Goal: Information Seeking & Learning: Learn about a topic

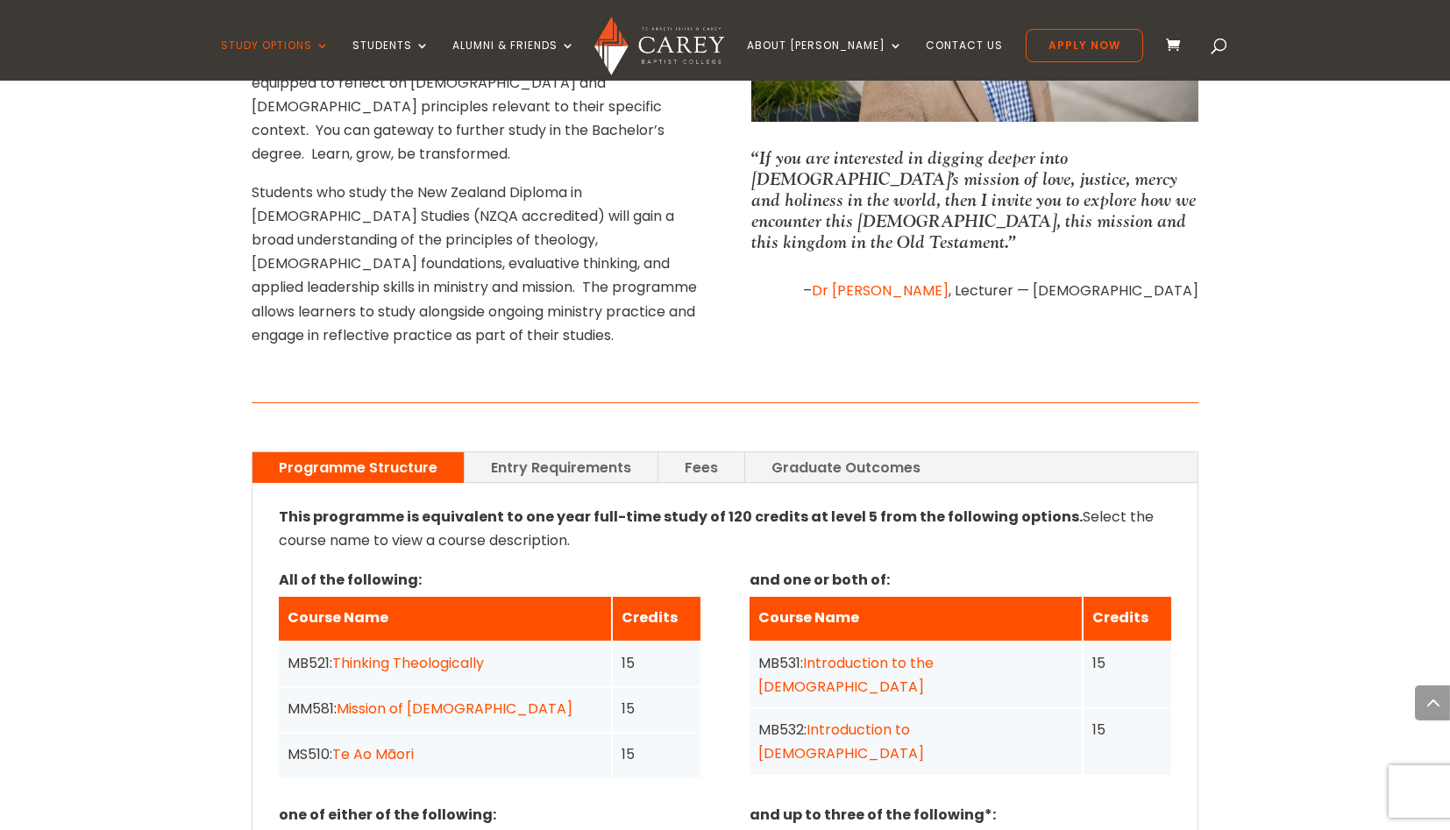
scroll to position [1027, 0]
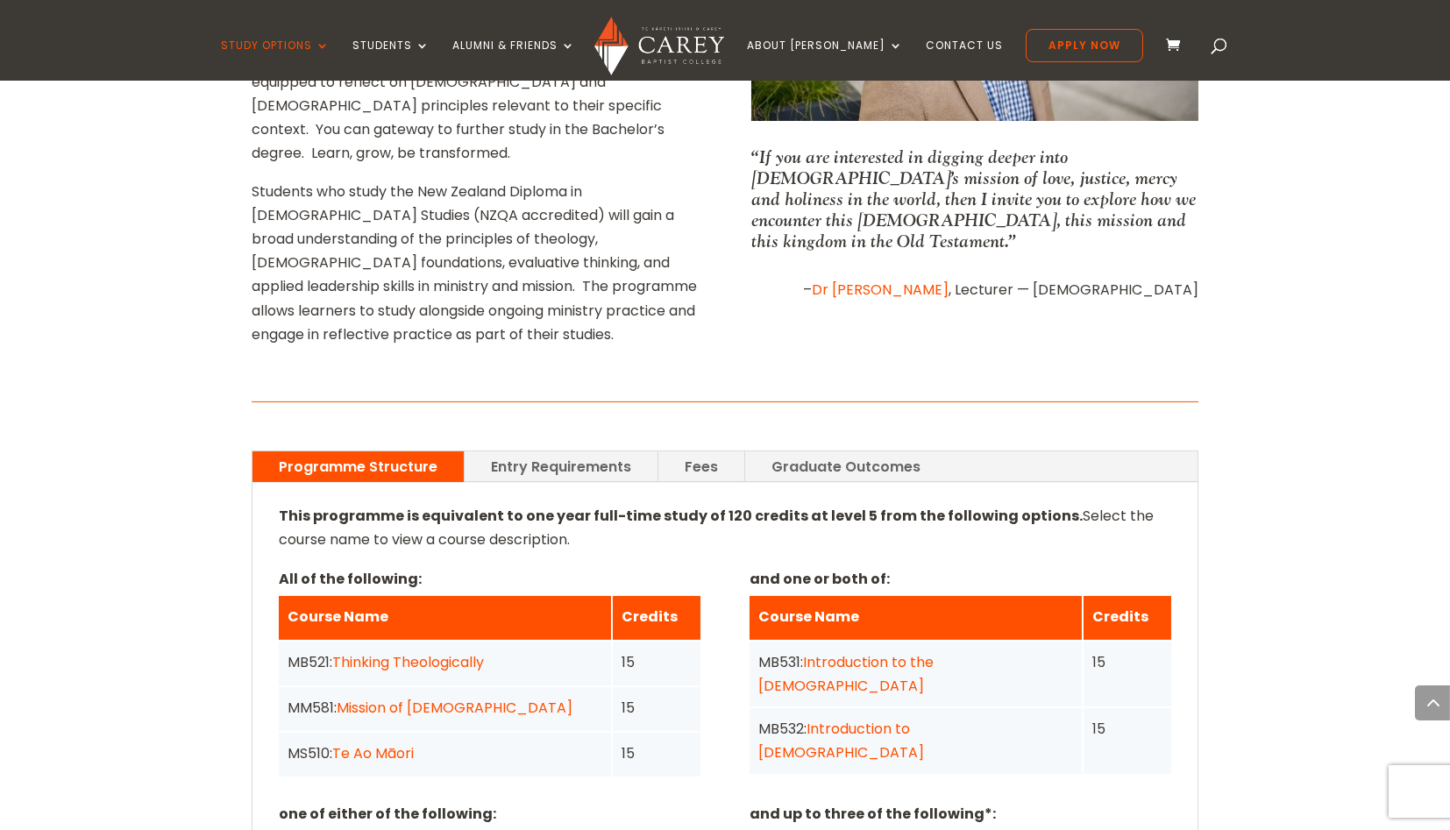
click at [871, 373] on div at bounding box center [725, 400] width 947 height 54
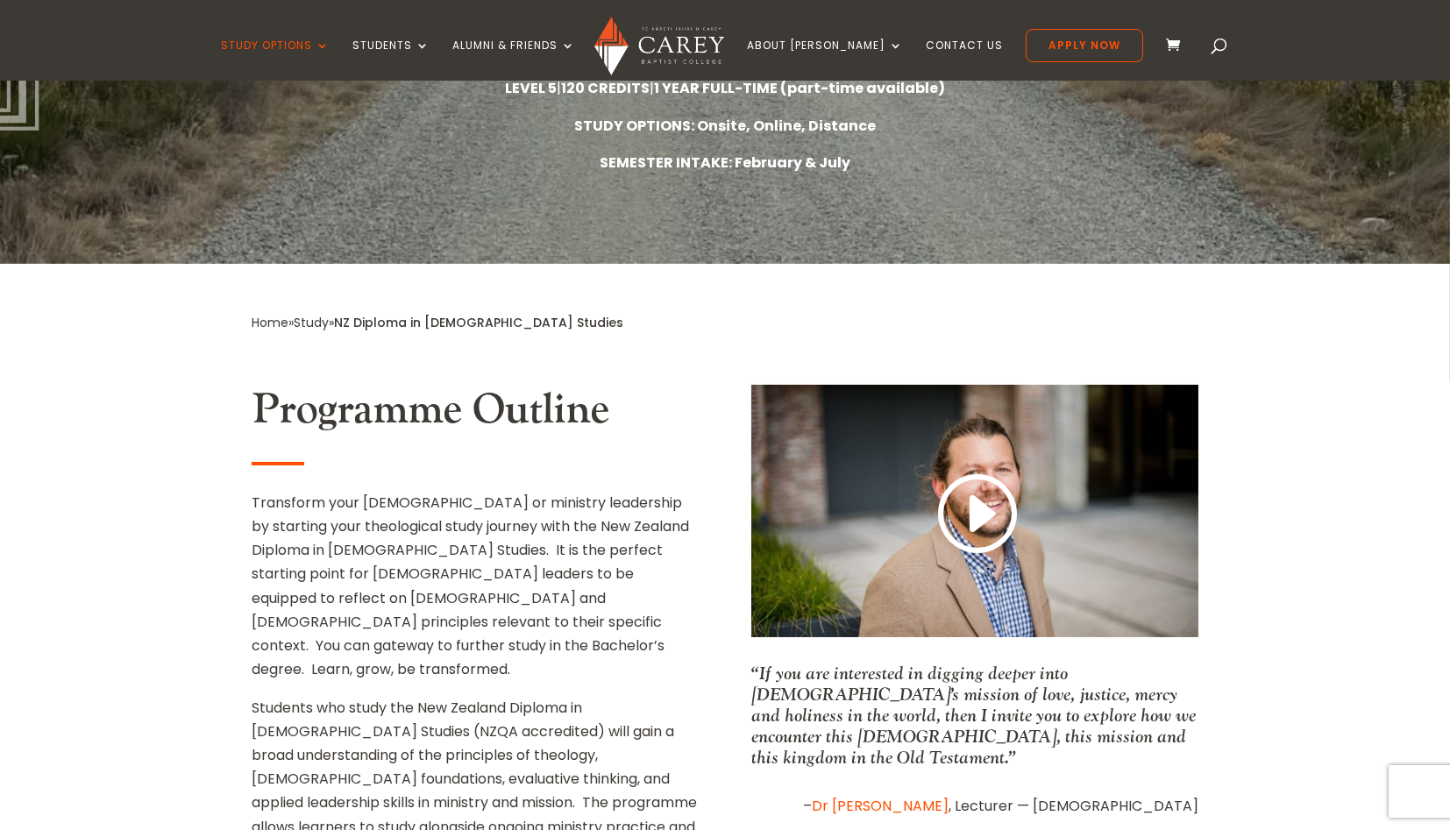
scroll to position [410, 0]
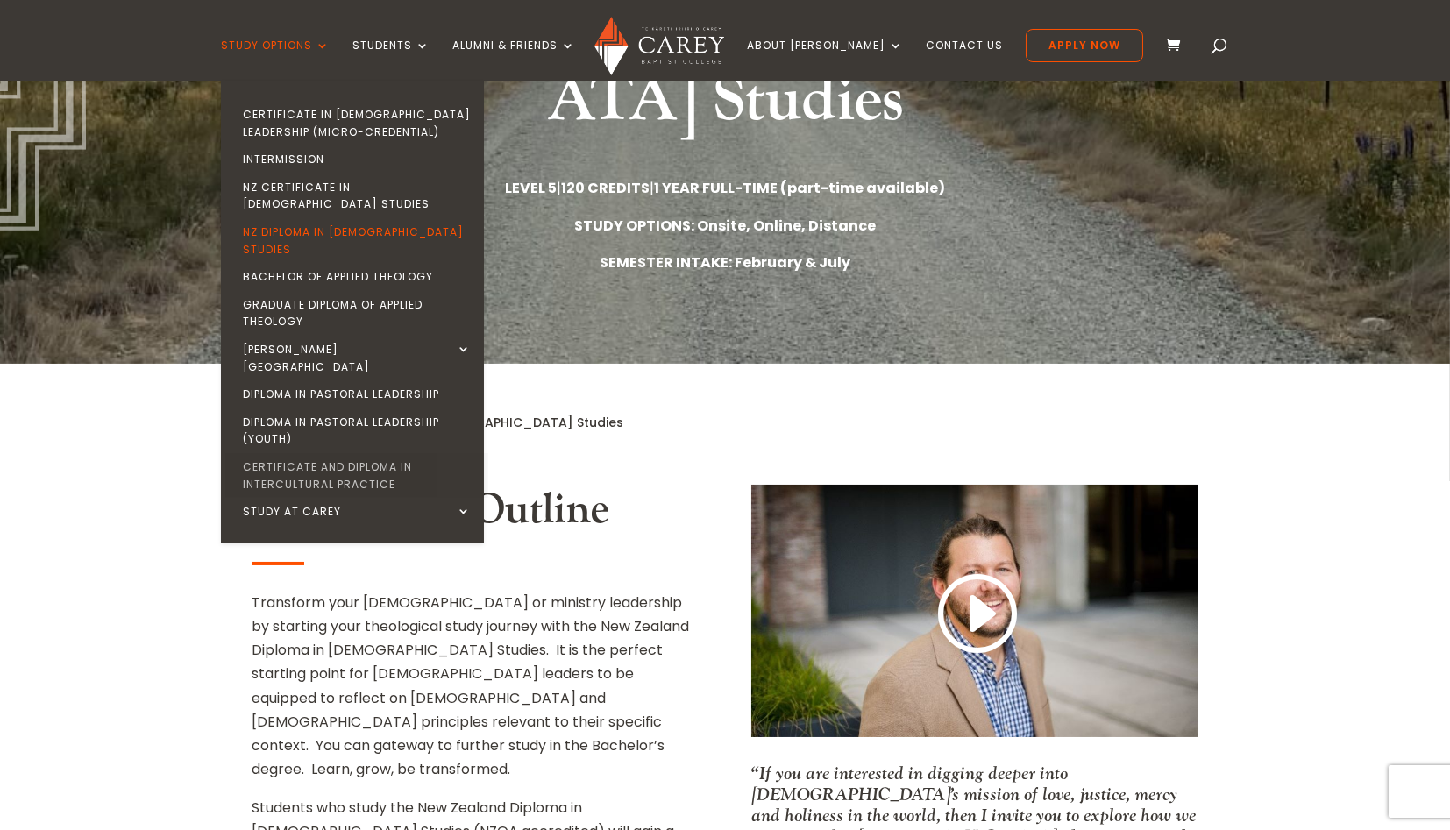
click at [366, 453] on link "Certificate and Diploma in Intercultural Practice" at bounding box center [356, 475] width 263 height 45
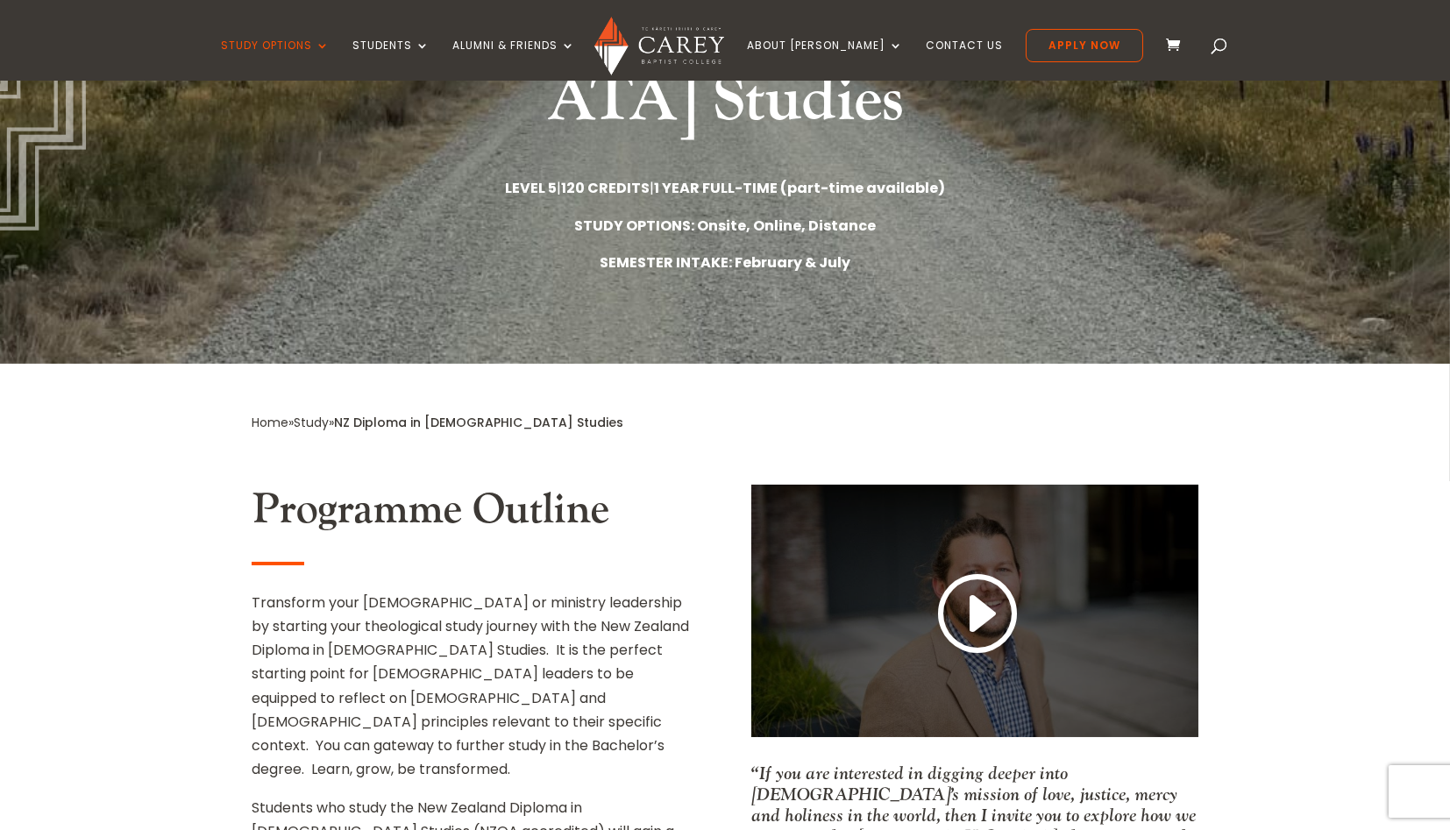
click at [997, 569] on link at bounding box center [975, 615] width 84 height 92
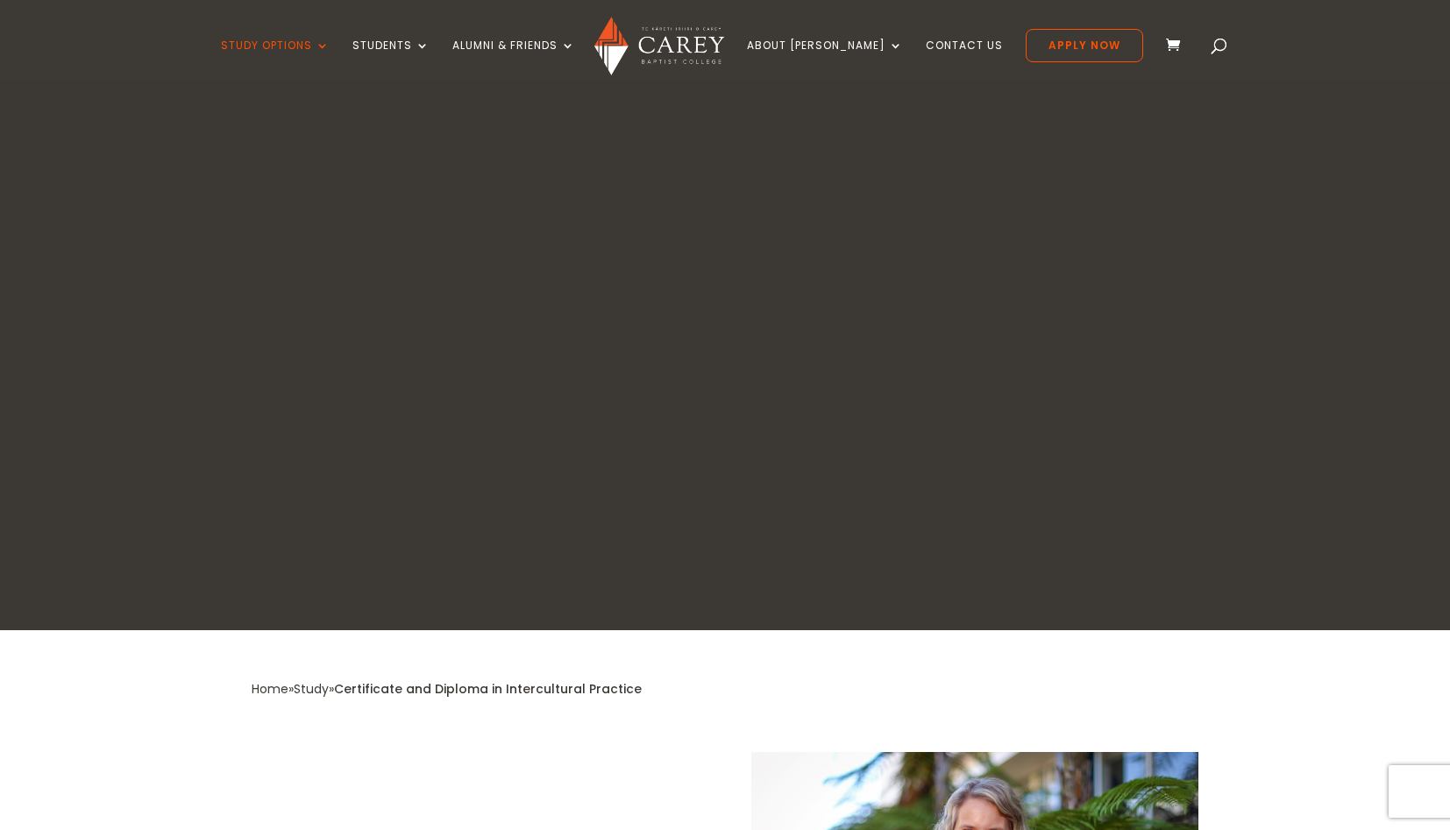
scroll to position [458, 0]
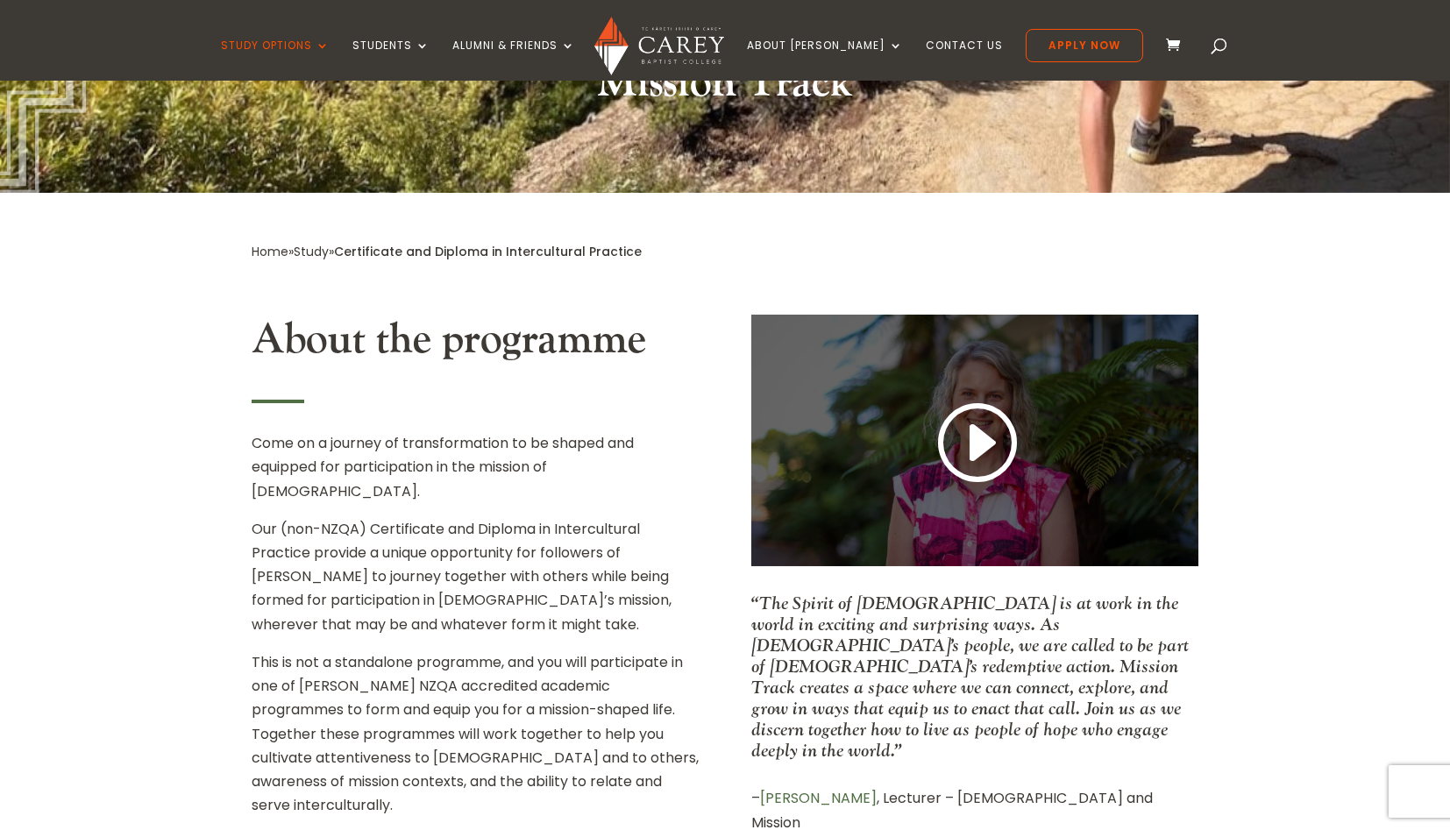
click at [989, 422] on link at bounding box center [975, 444] width 84 height 92
